Goal: Information Seeking & Learning: Learn about a topic

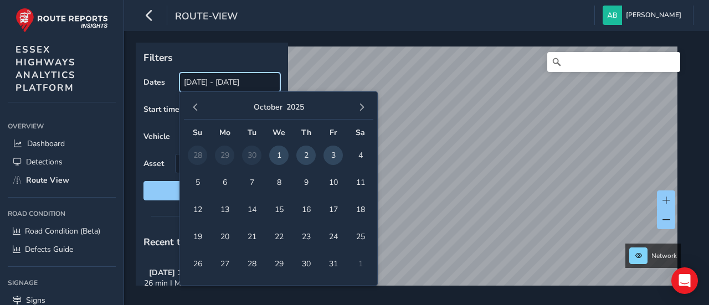
click at [203, 84] on input "[DATE] - [DATE]" at bounding box center [229, 82] width 101 height 19
click at [197, 110] on span "button" at bounding box center [196, 108] width 8 height 8
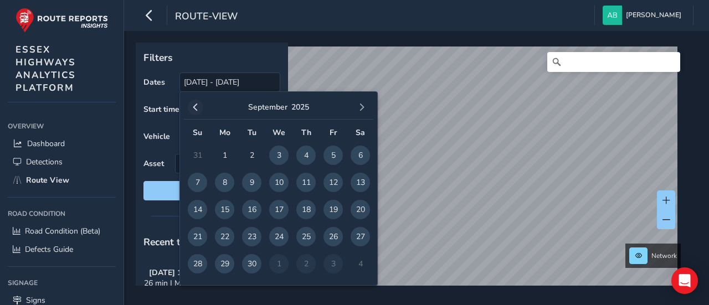
click at [195, 107] on span "button" at bounding box center [196, 108] width 8 height 8
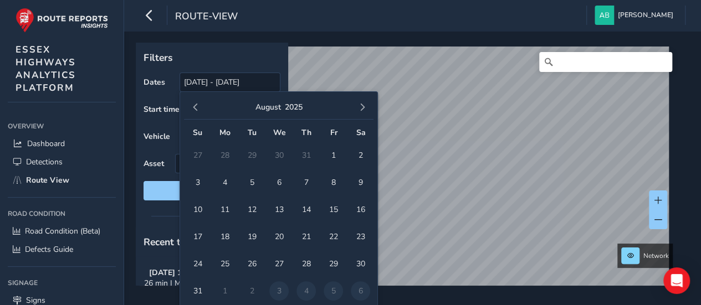
click at [195, 107] on span "button" at bounding box center [196, 108] width 8 height 8
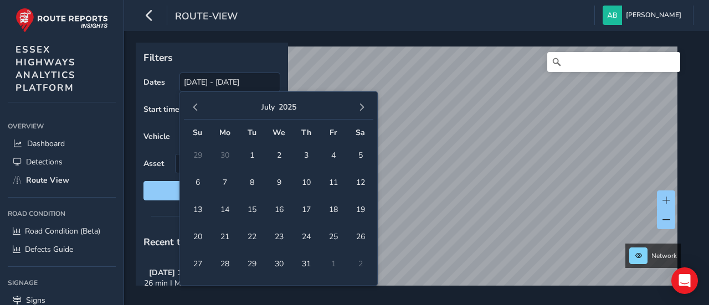
click at [195, 107] on span "button" at bounding box center [196, 108] width 8 height 8
click at [228, 154] on span "2" at bounding box center [224, 155] width 19 height 19
click at [364, 106] on span "button" at bounding box center [362, 108] width 8 height 8
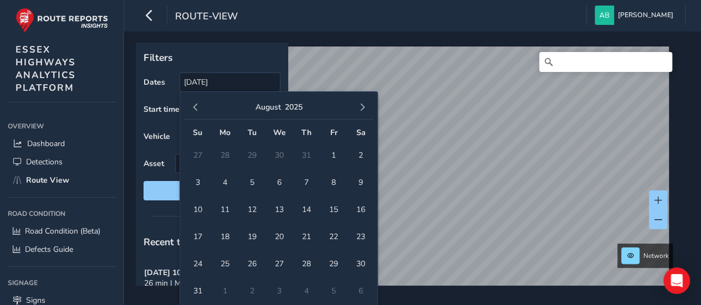
click at [364, 106] on span "button" at bounding box center [362, 108] width 8 height 8
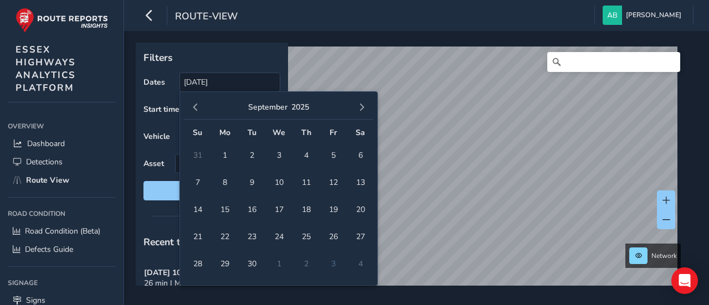
click at [364, 106] on span "button" at bounding box center [362, 108] width 8 height 8
click at [334, 153] on span "3" at bounding box center [332, 155] width 19 height 19
type input "02/06/2025 - 03/10/2025"
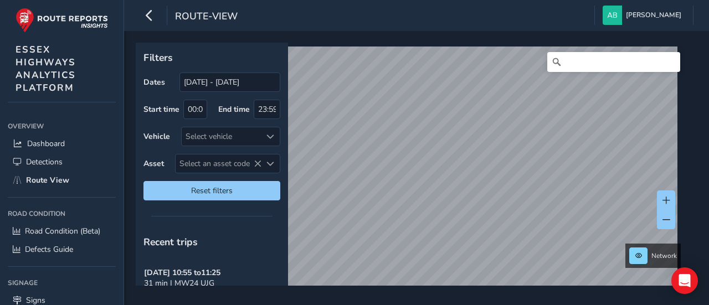
click at [568, 299] on div "Filters Dates [DATE] - [DATE] Start time 00:00 End time 23:59 Vehicle Select ve…" at bounding box center [416, 168] width 585 height 274
click at [518, 154] on div "Filters Dates 03/09/2025 - 03/10/2025 Start time 00:00 End time 23:59 Vehicle S…" at bounding box center [416, 168] width 585 height 274
drag, startPoint x: 444, startPoint y: 39, endPoint x: 648, endPoint y: 287, distance: 321.2
click at [654, 287] on div "Filters Dates 03/09/2025 - 03/10/2025 Start time 00:00 End time 23:59 Vehicle S…" at bounding box center [416, 168] width 585 height 274
click at [523, 304] on div "Filters Dates 03/09/2025 - 03/10/2025 Start time 00:00 End time 23:59 Vehicle S…" at bounding box center [416, 168] width 585 height 274
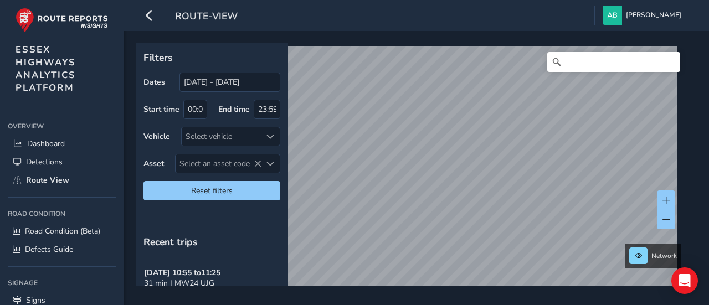
click at [301, 0] on html "route-view Andrea Brammer Colour Scheme: Dark Dim Light Logout Filters Dates 03…" at bounding box center [354, 152] width 709 height 305
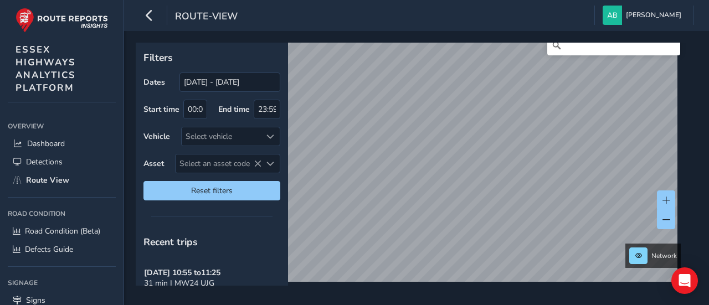
click at [449, 4] on div "route-view Andrea Brammer Colour Scheme: Dark Dim Light Logout Filters Dates 03…" at bounding box center [416, 152] width 585 height 305
click at [404, 15] on div "route-view Andrea Brammer Colour Scheme: Dark Dim Light Logout Filters Dates 03…" at bounding box center [416, 152] width 585 height 305
click at [400, 41] on div "Filters Dates 03/09/2025 - 03/10/2025 Start time 00:00 End time 23:59 Vehicle S…" at bounding box center [416, 168] width 585 height 274
click at [621, 305] on html "route-view Andrea Brammer Colour Scheme: Dark Dim Light Logout Filters Dates 03…" at bounding box center [354, 152] width 709 height 305
click at [556, 305] on html "route-view Andrea Brammer Colour Scheme: Dark Dim Light Logout Filters Dates 03…" at bounding box center [354, 152] width 709 height 305
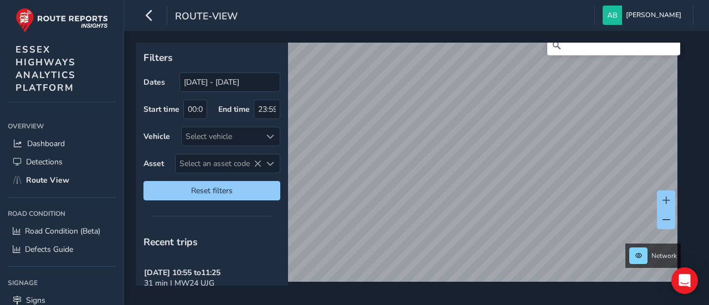
click at [525, 305] on html "route-view Andrea Brammer Colour Scheme: Dark Dim Light Logout Filters Dates 03…" at bounding box center [354, 152] width 709 height 305
click at [526, 305] on html "route-view Andrea Brammer Colour Scheme: Dark Dim Light Logout Filters Dates 03…" at bounding box center [354, 152] width 709 height 305
click at [451, 216] on div "Filters Dates 03/09/2025 - 03/10/2025 Start time 00:00 End time 23:59 Vehicle S…" at bounding box center [416, 168] width 585 height 274
drag, startPoint x: 322, startPoint y: 41, endPoint x: 372, endPoint y: 1, distance: 63.8
click at [340, 0] on html "route-view Andrea Brammer Colour Scheme: Dark Dim Light Logout Filters Dates 03…" at bounding box center [354, 152] width 709 height 305
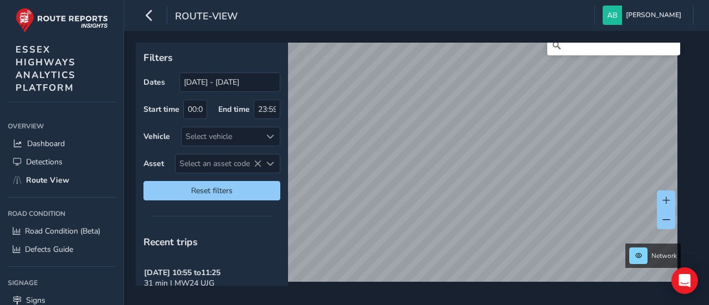
click at [331, 0] on html "route-view Andrea Brammer Colour Scheme: Dark Dim Light Logout Filters Dates 03…" at bounding box center [354, 152] width 709 height 305
click at [335, 0] on html "route-view Andrea Brammer Colour Scheme: Dark Dim Light Logout Filters Dates 03…" at bounding box center [354, 152] width 709 height 305
click at [273, 81] on div "Filters Dates 03/09/2025 - 03/10/2025 Start time 00:00 End time 23:59 Vehicle S…" at bounding box center [413, 164] width 554 height 243
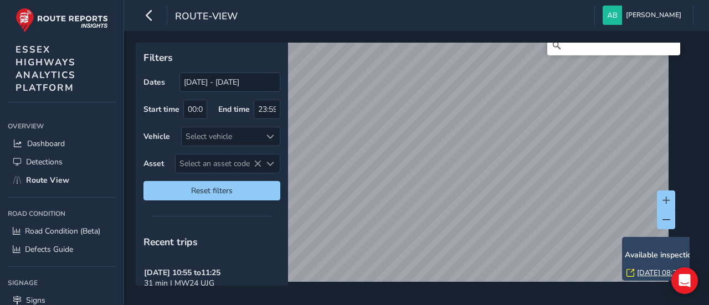
click at [652, 273] on link "Wed, 10 Sep, 08:21" at bounding box center [659, 273] width 44 height 10
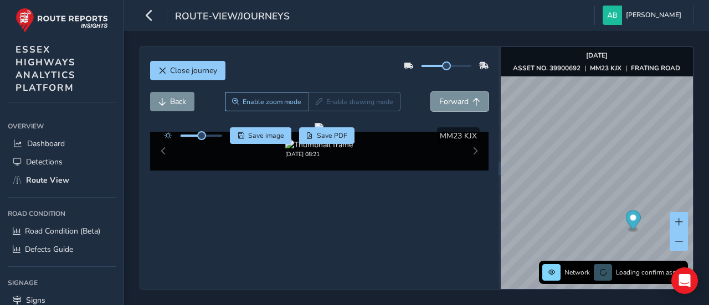
click at [446, 101] on span "Forward" at bounding box center [453, 101] width 29 height 11
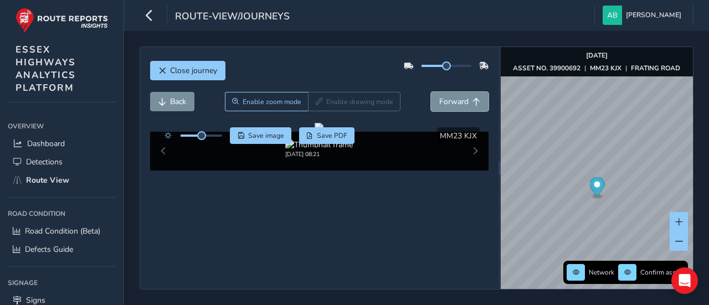
click at [446, 101] on span "Forward" at bounding box center [453, 101] width 29 height 11
click at [152, 16] on icon "button" at bounding box center [149, 15] width 12 height 19
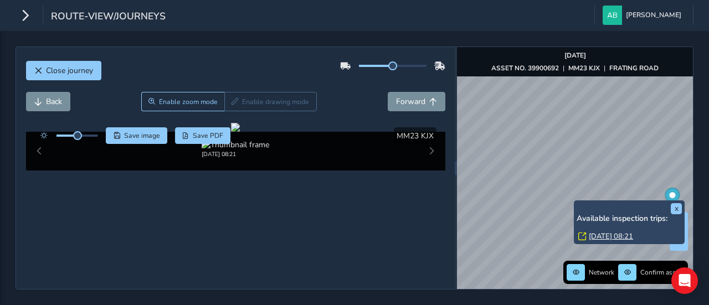
click at [666, 211] on div "x Available inspection trips: Wed, 10 Sep, 08:21 Network Confirm assets Sep 10 …" at bounding box center [575, 168] width 236 height 242
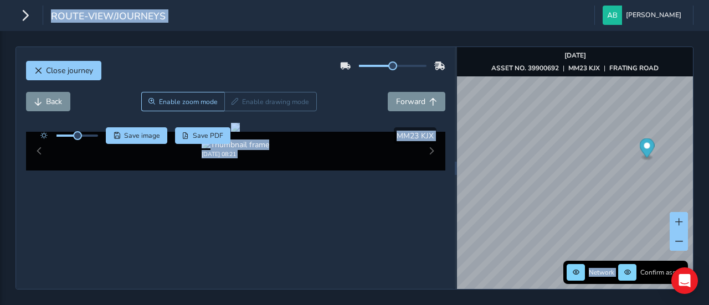
click at [575, 187] on div "Network Confirm assets Sep 10 2025 ASSET NO. 39900692 | MM23 KJX | FRATING ROAD" at bounding box center [575, 168] width 236 height 242
click at [69, 72] on span "Close journey" at bounding box center [69, 70] width 47 height 11
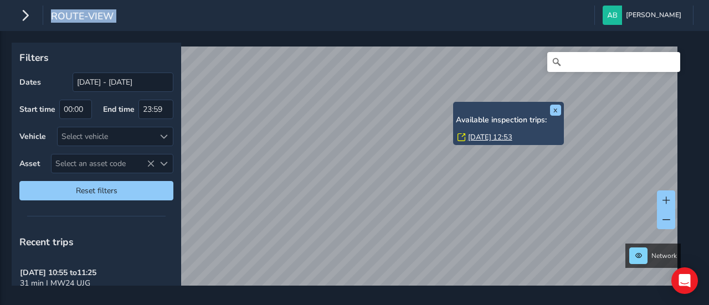
click at [485, 137] on link "Thu, 18 Sep, 12:53" at bounding box center [490, 137] width 44 height 10
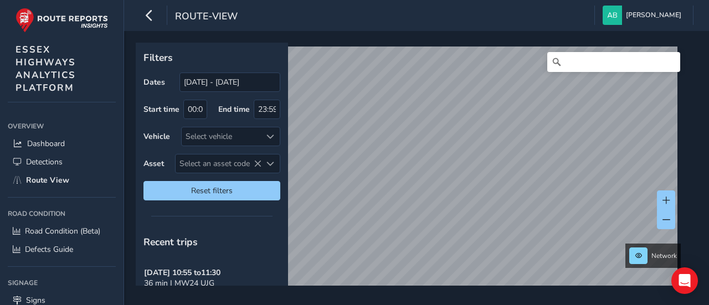
click at [442, 35] on div "Filters Dates 03/09/2025 - 03/10/2025 Start time 00:00 End time 23:59 Vehicle S…" at bounding box center [416, 168] width 585 height 274
click at [421, 39] on div "Filters Dates 03/09/2025 - 03/10/2025 Start time 00:00 End time 23:59 Vehicle S…" at bounding box center [416, 168] width 585 height 274
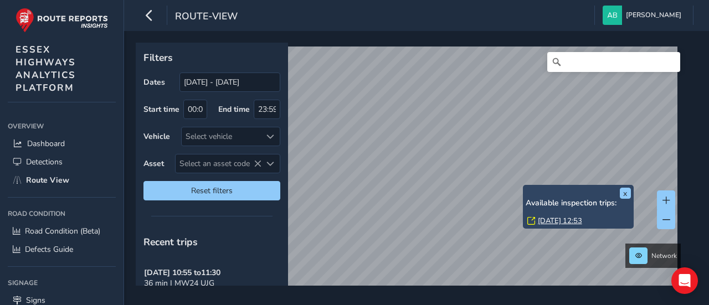
click at [523, 186] on div "x Available inspection trips: Thu, 18 Sep, 12:53" at bounding box center [578, 207] width 111 height 44
click at [550, 219] on link "Thu, 18 Sep, 12:53" at bounding box center [560, 221] width 44 height 10
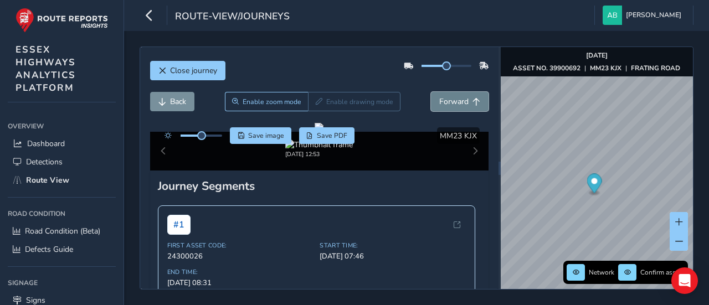
click at [445, 102] on span "Forward" at bounding box center [453, 101] width 29 height 11
click at [175, 99] on span "Back" at bounding box center [178, 101] width 16 height 11
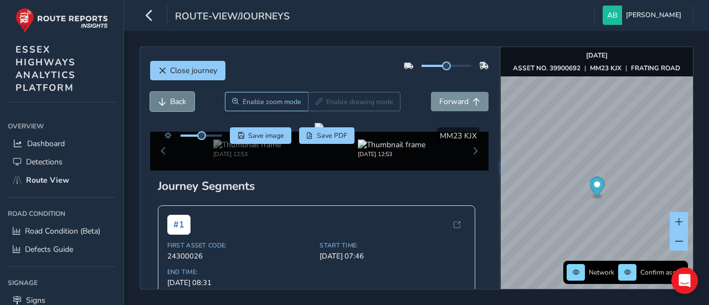
click at [175, 99] on span "Back" at bounding box center [178, 101] width 16 height 11
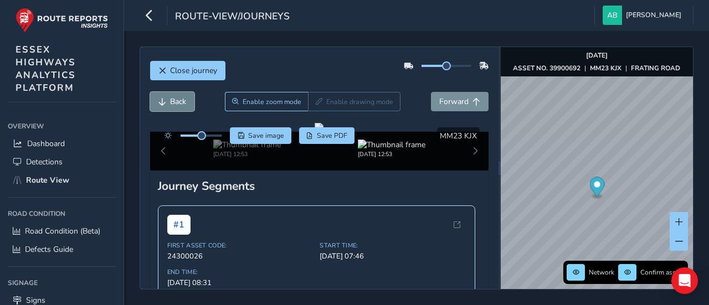
click at [175, 99] on span "Back" at bounding box center [178, 101] width 16 height 11
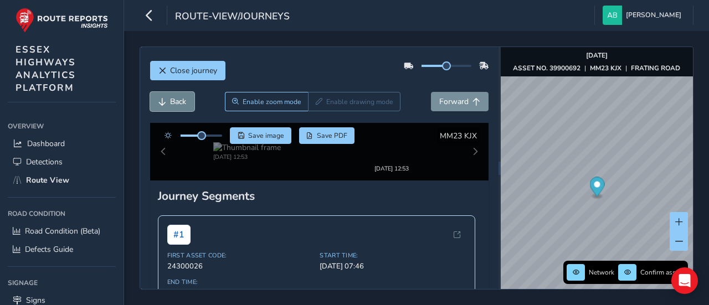
click at [175, 99] on span "Back" at bounding box center [178, 101] width 16 height 11
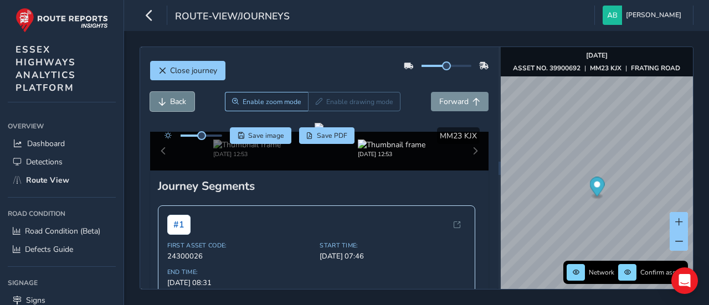
click at [175, 99] on span "Back" at bounding box center [178, 101] width 16 height 11
click at [171, 102] on span "Back" at bounding box center [178, 101] width 16 height 11
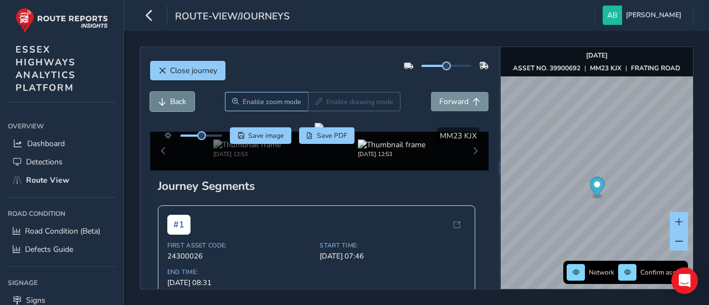
click at [171, 102] on span "Back" at bounding box center [178, 101] width 16 height 11
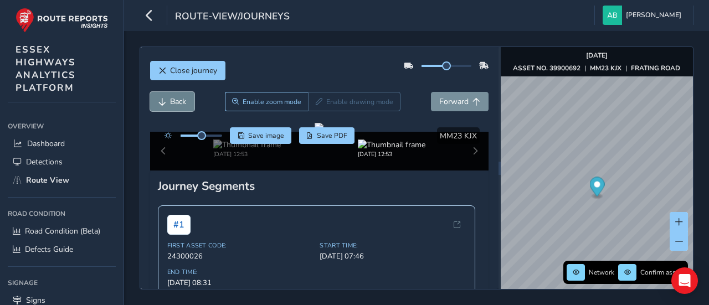
click at [171, 102] on span "Back" at bounding box center [178, 101] width 16 height 11
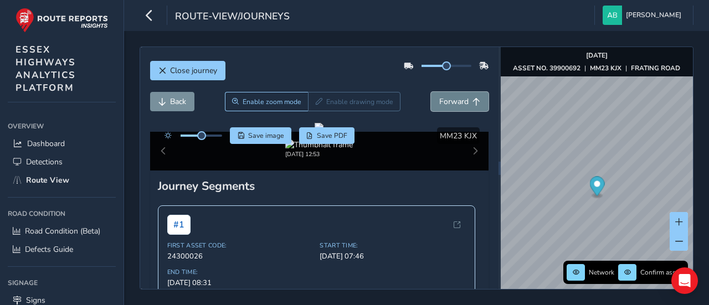
click at [450, 98] on span "Forward" at bounding box center [453, 101] width 29 height 11
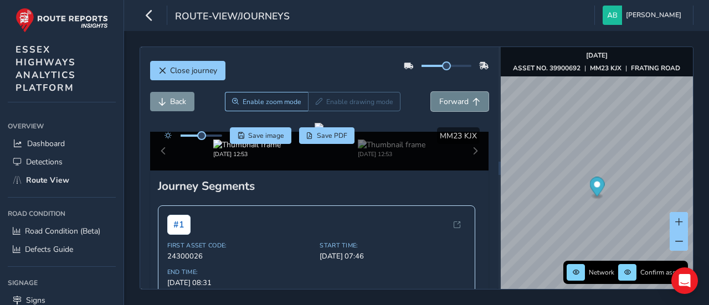
click at [450, 98] on span "Forward" at bounding box center [453, 101] width 29 height 11
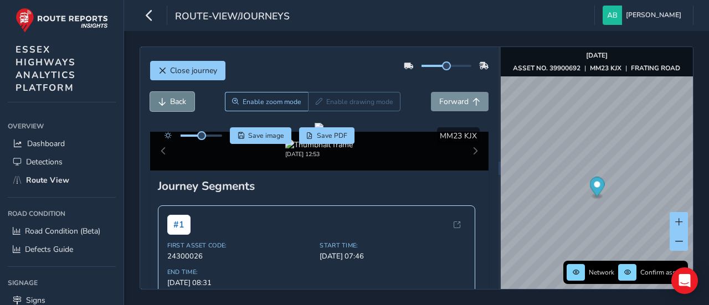
click at [178, 101] on span "Back" at bounding box center [178, 101] width 16 height 11
click at [178, 100] on span "Back" at bounding box center [178, 101] width 16 height 11
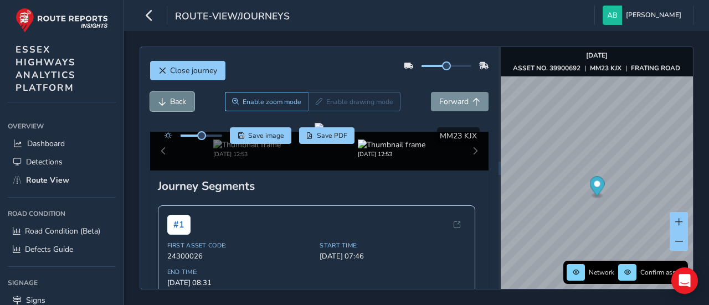
click at [178, 100] on span "Back" at bounding box center [178, 101] width 16 height 11
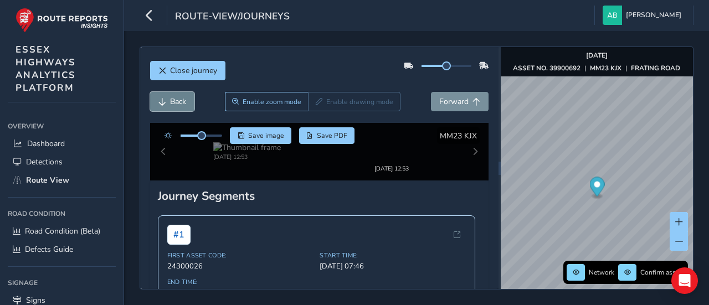
click at [178, 100] on span "Back" at bounding box center [178, 101] width 16 height 11
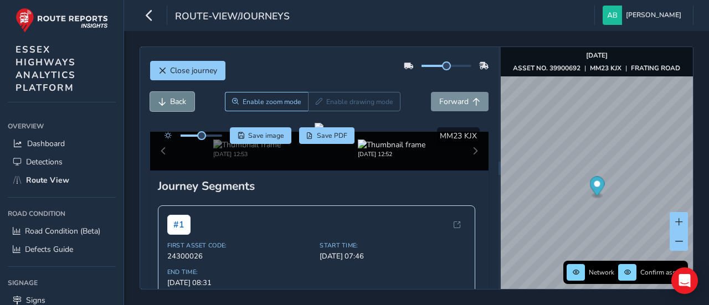
click at [178, 100] on span "Back" at bounding box center [178, 101] width 16 height 11
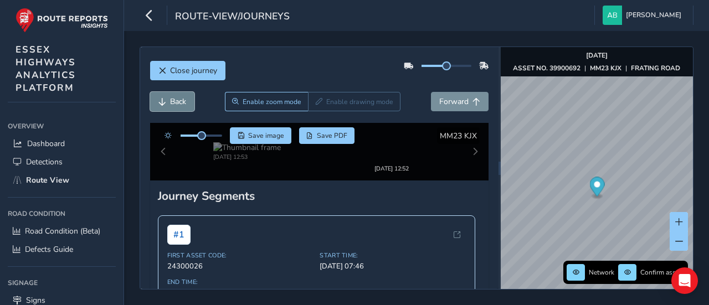
click at [178, 100] on span "Back" at bounding box center [178, 101] width 16 height 11
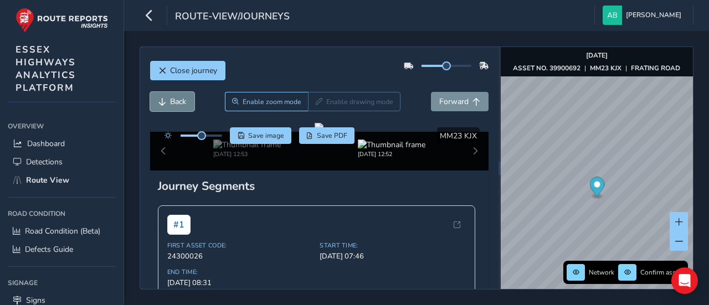
click at [178, 100] on span "Back" at bounding box center [178, 101] width 16 height 11
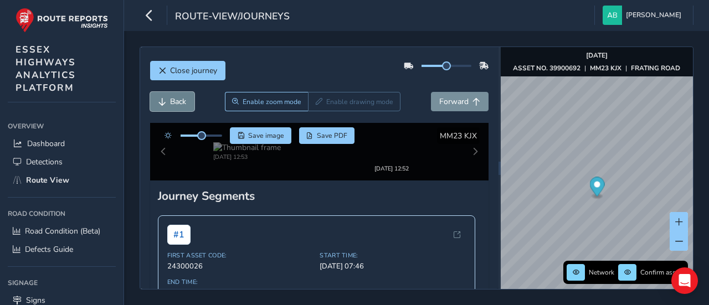
click at [178, 100] on span "Back" at bounding box center [178, 101] width 16 height 11
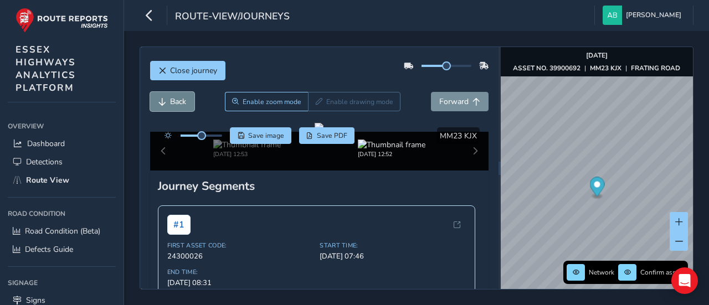
click at [178, 100] on span "Back" at bounding box center [178, 101] width 16 height 11
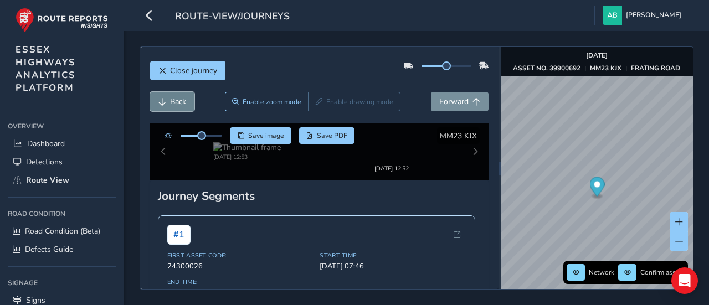
click at [178, 100] on span "Back" at bounding box center [178, 101] width 16 height 11
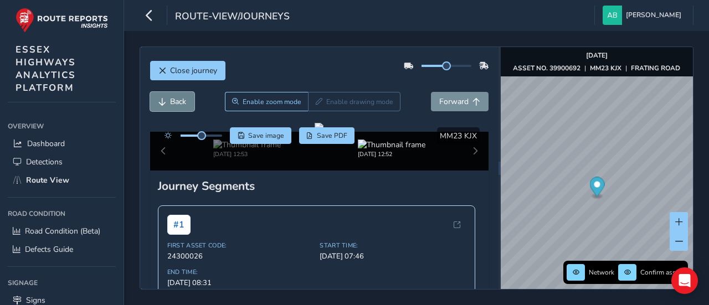
click at [178, 100] on span "Back" at bounding box center [178, 101] width 16 height 11
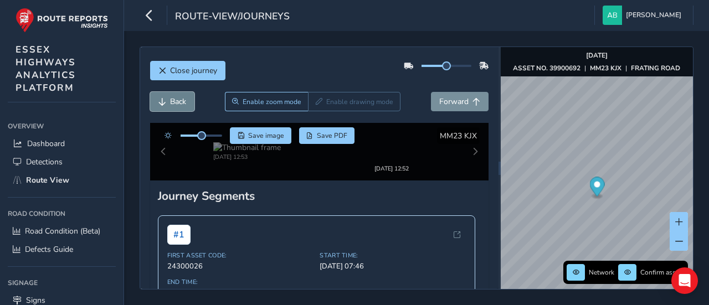
click at [178, 100] on span "Back" at bounding box center [178, 101] width 16 height 11
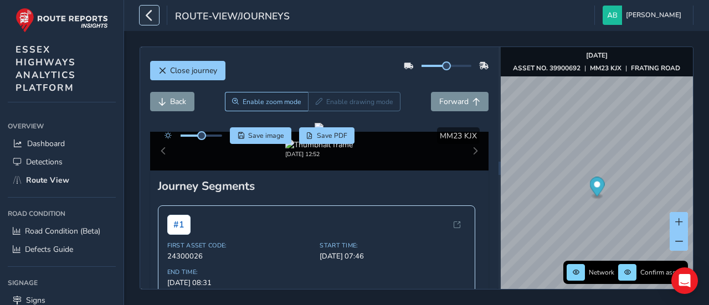
click at [150, 18] on icon "button" at bounding box center [149, 15] width 12 height 19
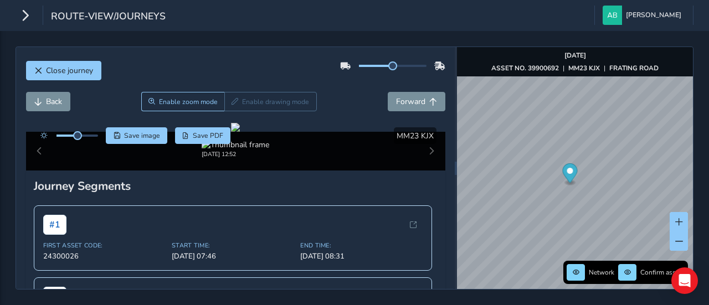
click at [515, 74] on div "Network Confirm assets Sep 18 2025 ASSET NO. 39900692 | MM23 KJX | FRATING ROAD" at bounding box center [575, 168] width 236 height 242
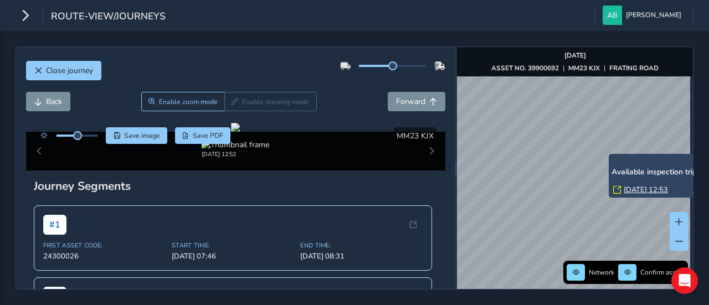
click at [633, 189] on link "Thu, 18 Sep, 12:53" at bounding box center [646, 190] width 44 height 10
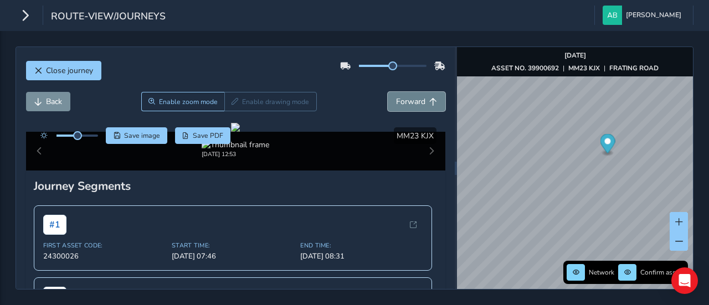
click at [413, 105] on span "Forward" at bounding box center [410, 101] width 29 height 11
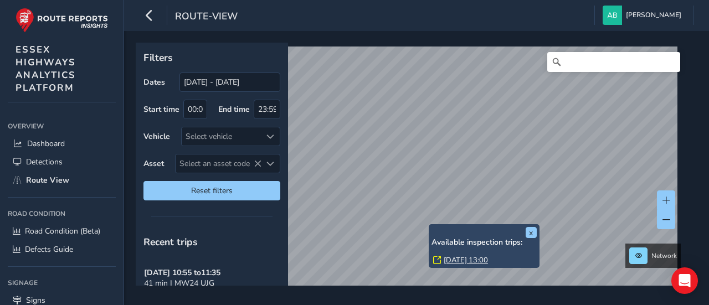
click at [459, 259] on link "[DATE] 13:00" at bounding box center [466, 260] width 44 height 10
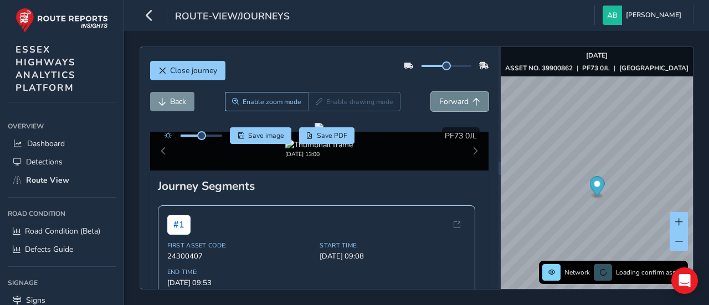
click at [444, 104] on span "Forward" at bounding box center [453, 101] width 29 height 11
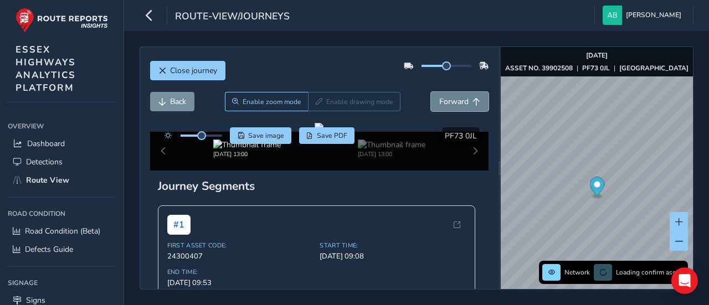
click at [444, 104] on span "Forward" at bounding box center [453, 101] width 29 height 11
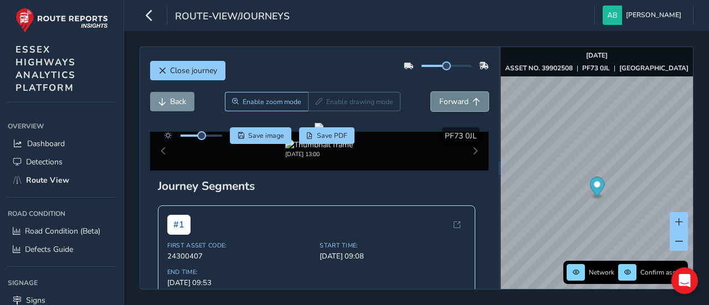
click at [444, 104] on span "Forward" at bounding box center [453, 101] width 29 height 11
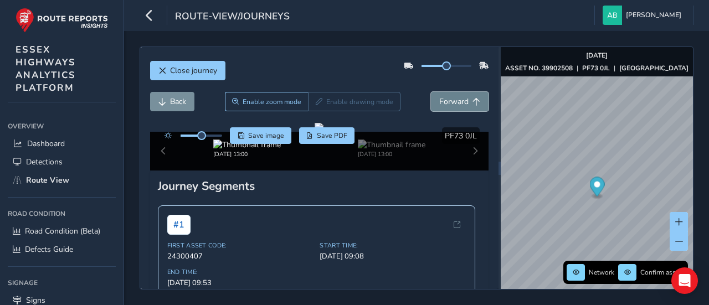
click at [444, 104] on span "Forward" at bounding box center [453, 101] width 29 height 11
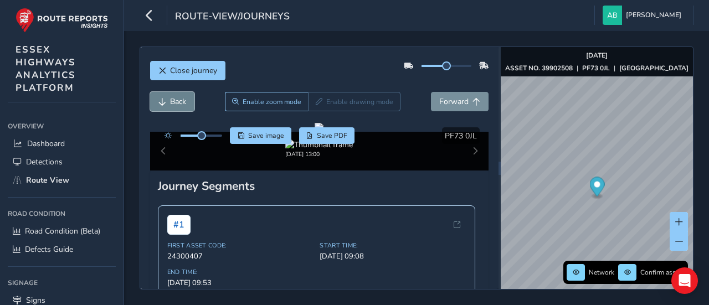
click at [186, 102] on span "Back" at bounding box center [178, 101] width 16 height 11
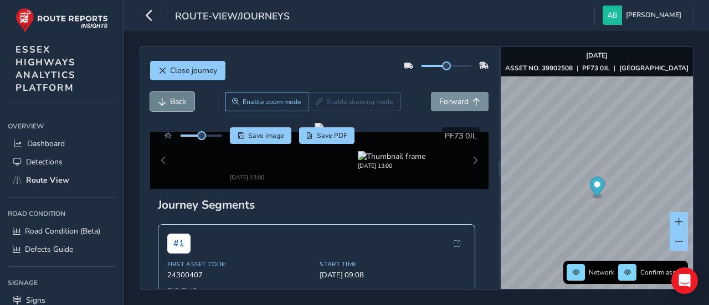
click at [186, 102] on span "Back" at bounding box center [178, 101] width 16 height 11
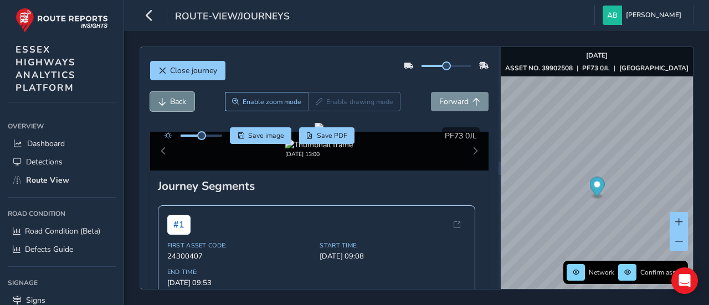
click at [186, 102] on span "Back" at bounding box center [178, 101] width 16 height 11
click at [440, 104] on span "Forward" at bounding box center [453, 101] width 29 height 11
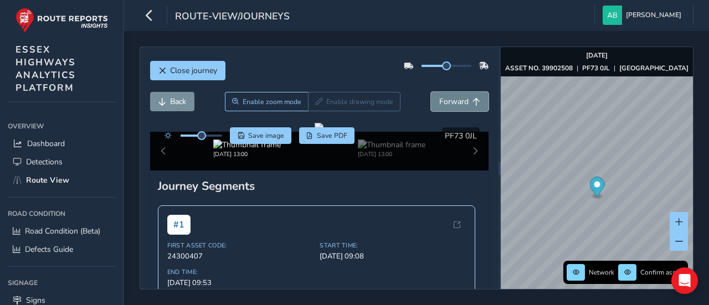
click at [440, 104] on span "Forward" at bounding box center [453, 101] width 29 height 11
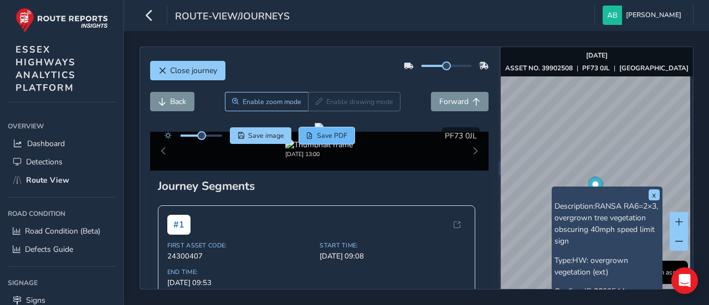
click at [332, 134] on span "Save PDF" at bounding box center [332, 135] width 30 height 9
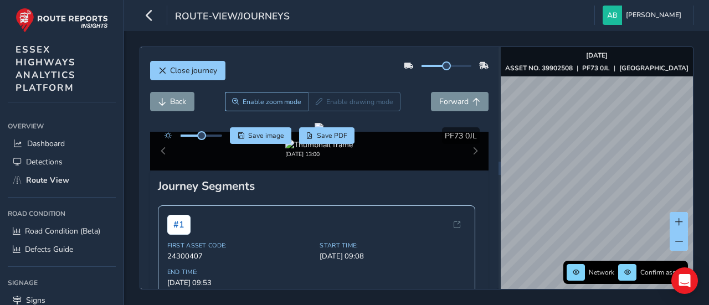
click at [708, 172] on div "Close journey Back Enable zoom mode Enable drawing mode Forward Click and Drag …" at bounding box center [416, 168] width 585 height 274
